Goal: Transaction & Acquisition: Book appointment/travel/reservation

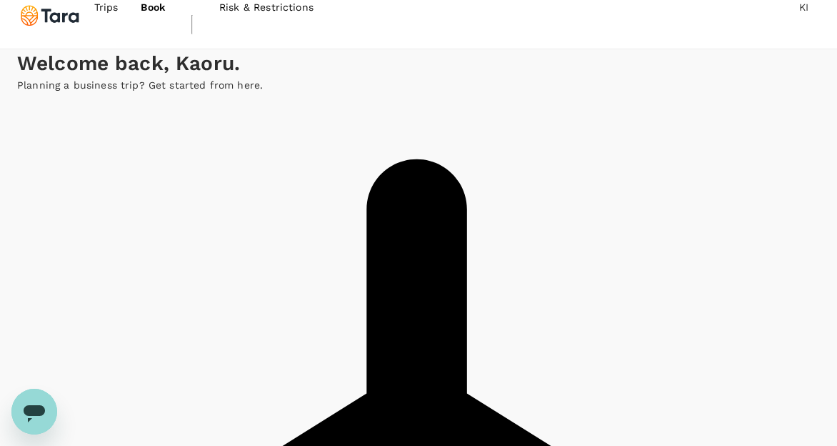
type input "roundtrip"
type input "[GEOGRAPHIC_DATA], [GEOGRAPHIC_DATA] (any)"
type input "Singapore Changi (SIN)"
